Goal: Check status

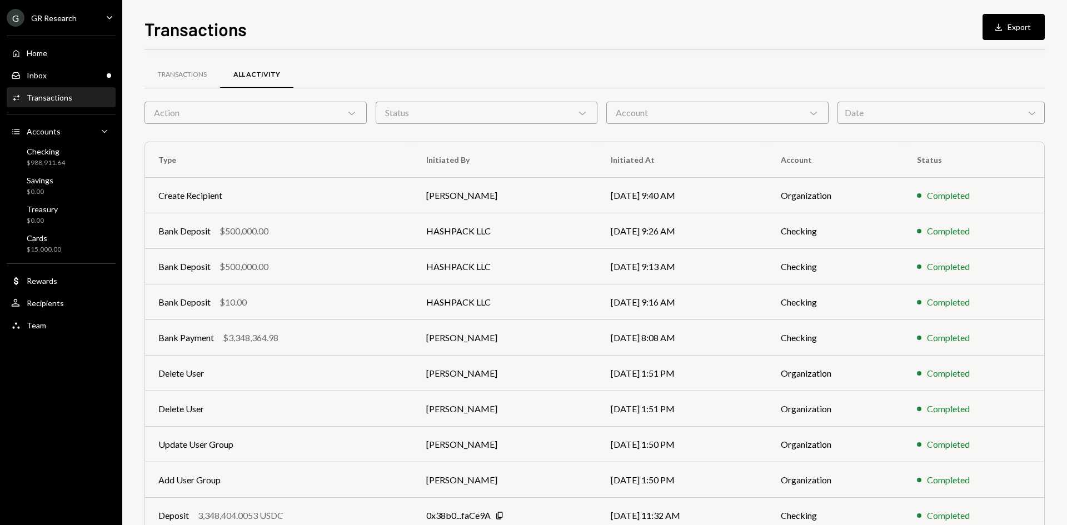
scroll to position [55, 0]
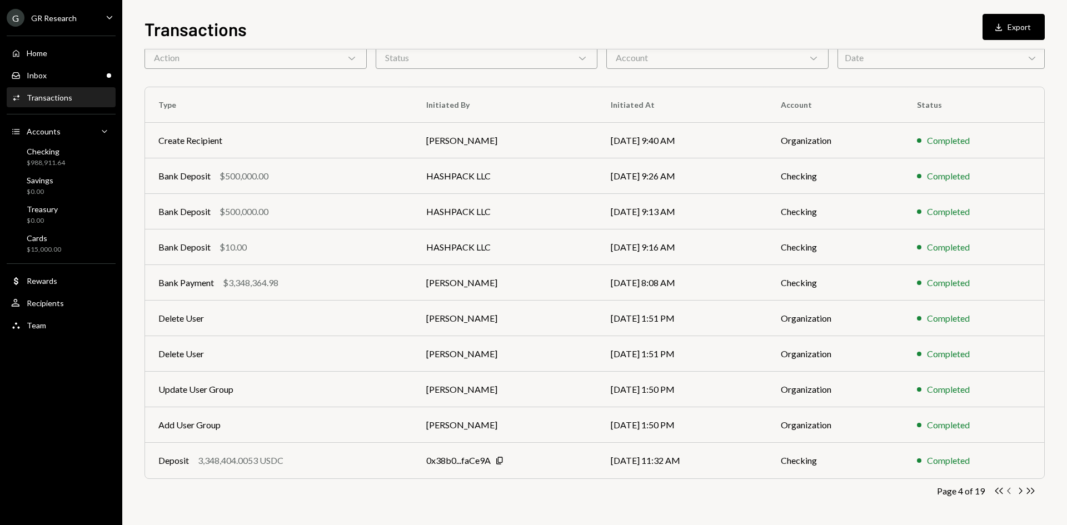
click at [1010, 492] on icon "Chevron Left" at bounding box center [1009, 491] width 11 height 11
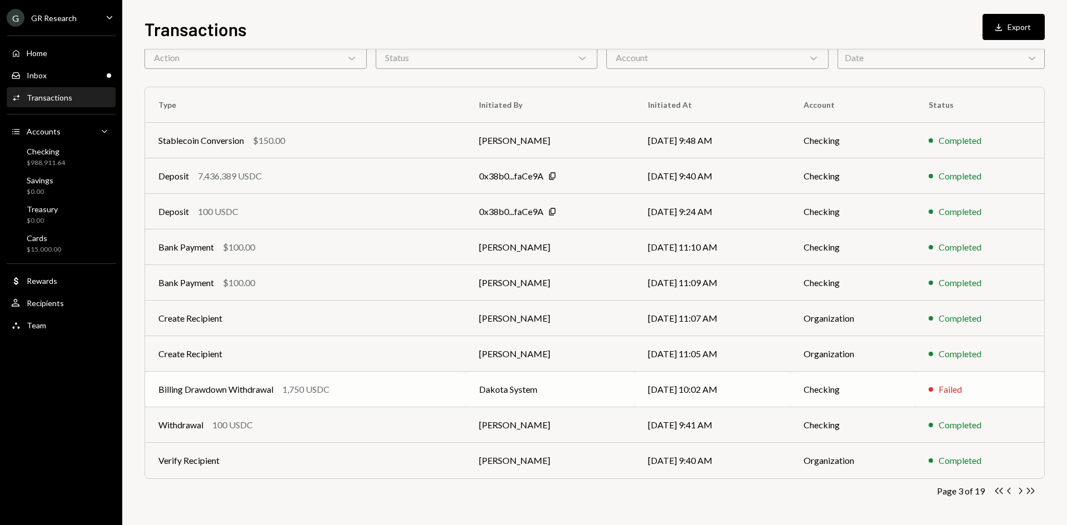
click at [962, 388] on div "Failed" at bounding box center [949, 389] width 23 height 13
